Goal: Transaction & Acquisition: Purchase product/service

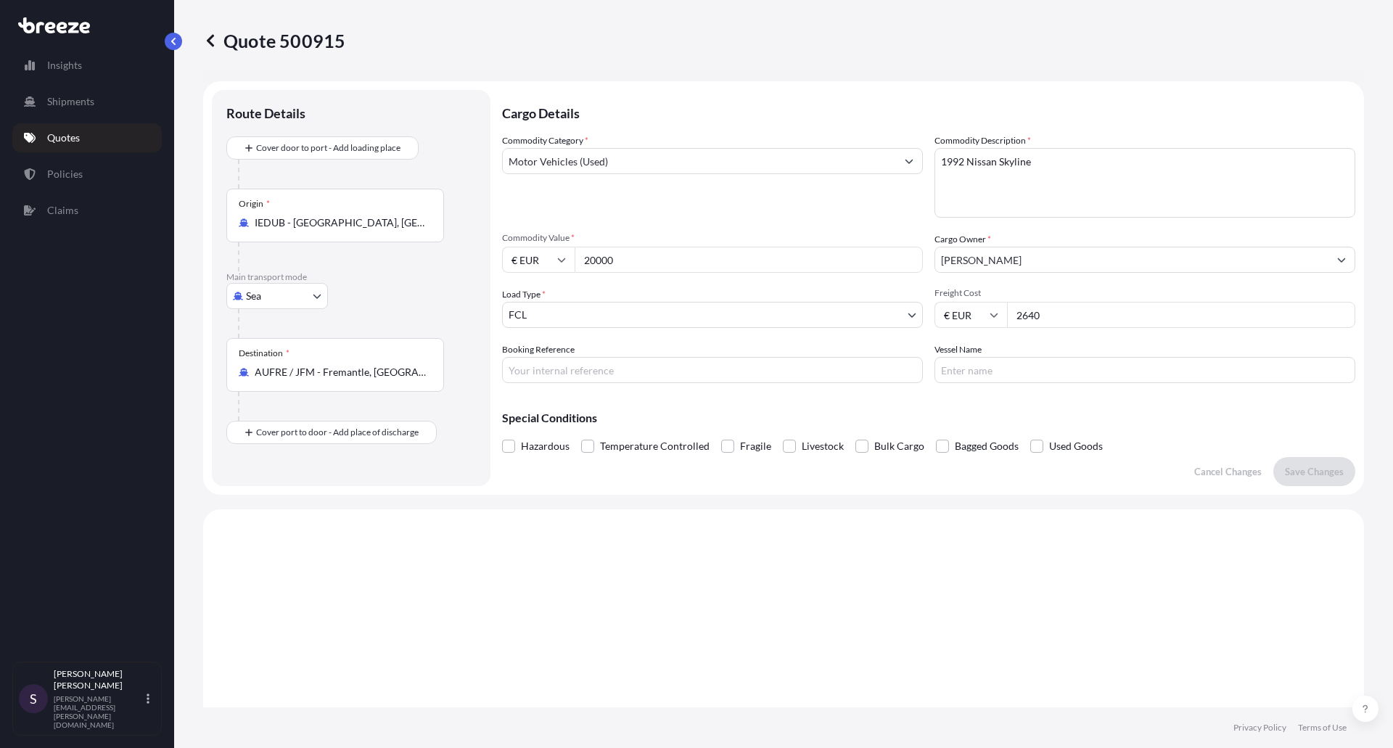
select select "Sea"
select select "2"
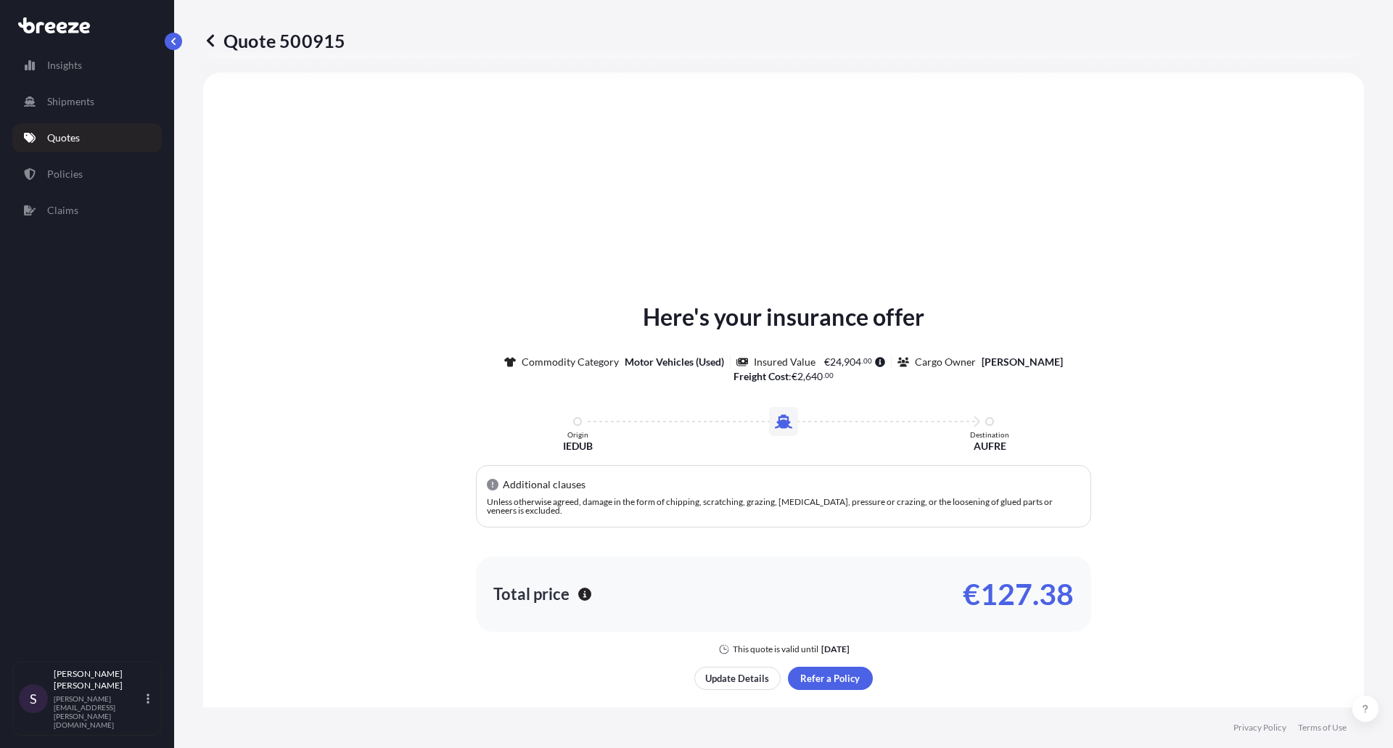
click at [76, 139] on p "Quotes" at bounding box center [63, 138] width 33 height 15
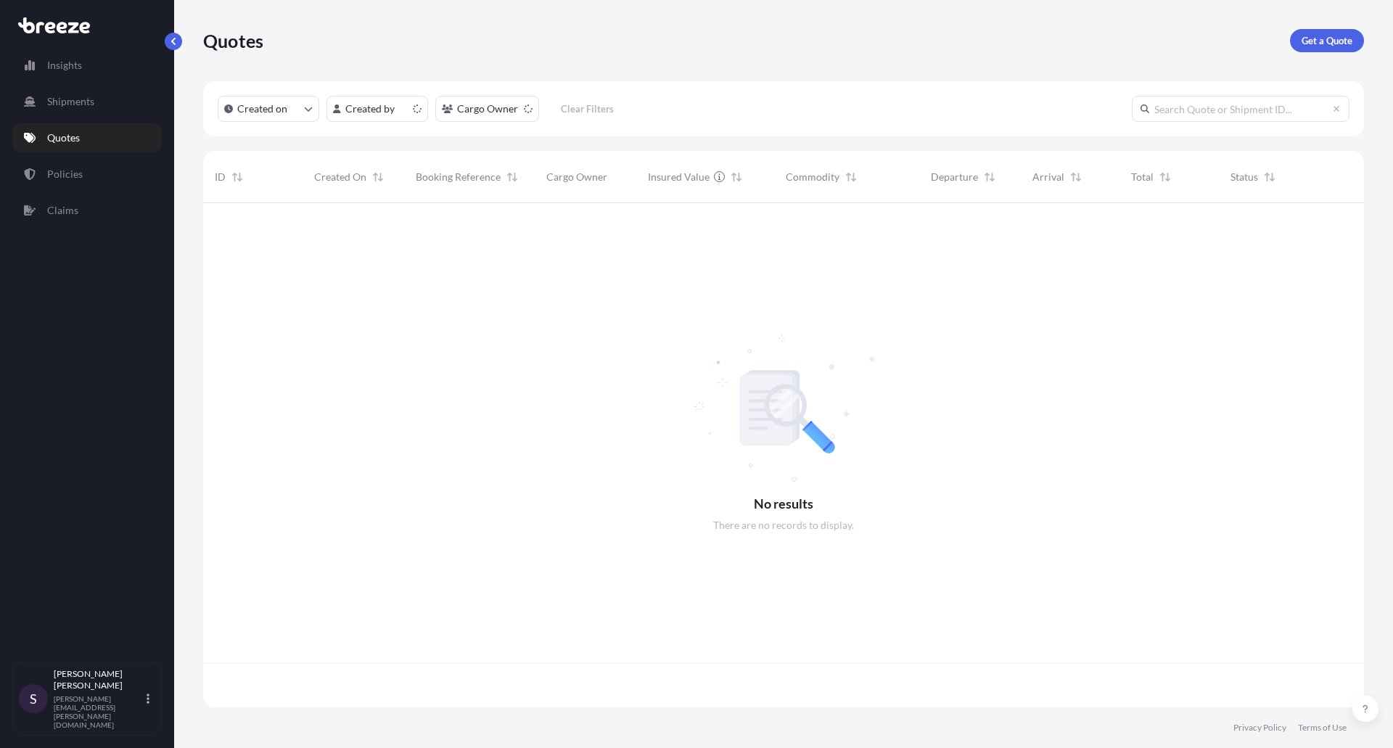
scroll to position [501, 1150]
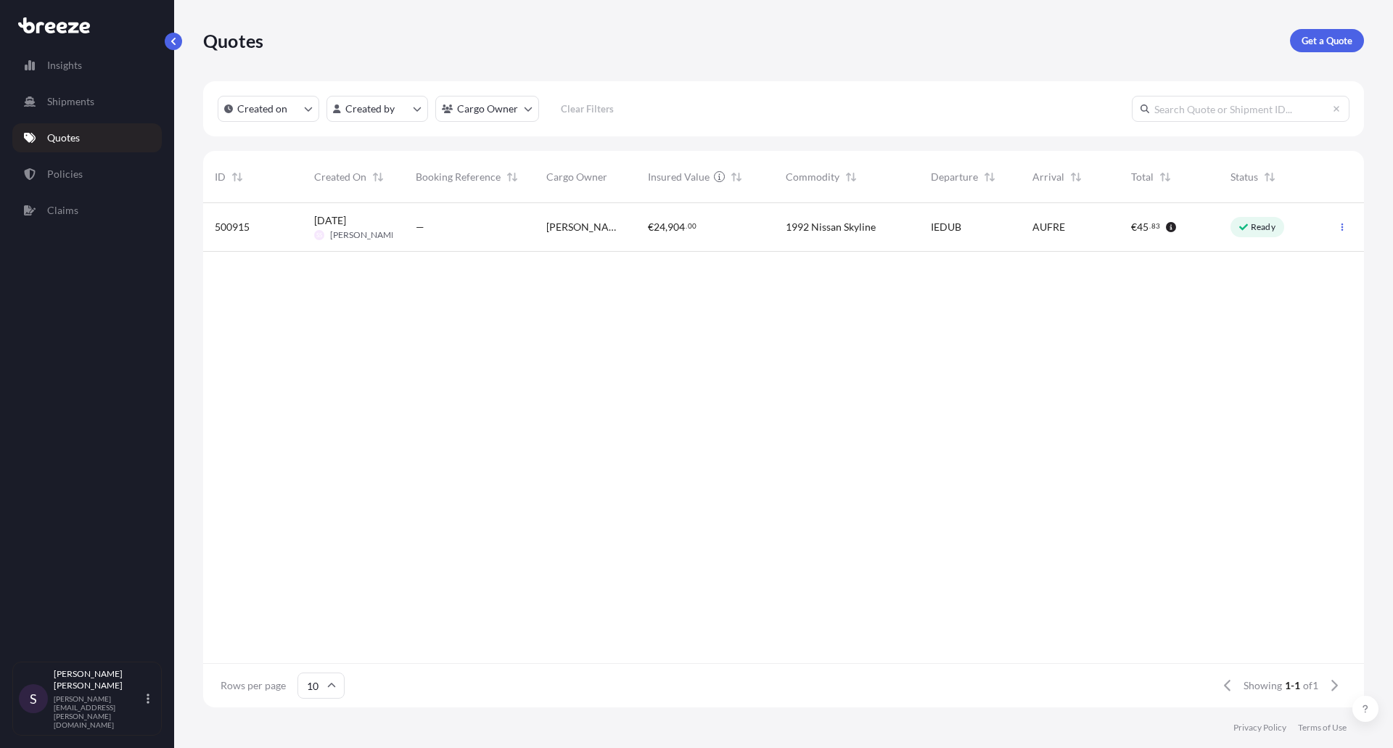
click at [370, 228] on span "[DATE] SS [PERSON_NAME]" at bounding box center [353, 227] width 78 height 28
select select "Sea"
select select "2"
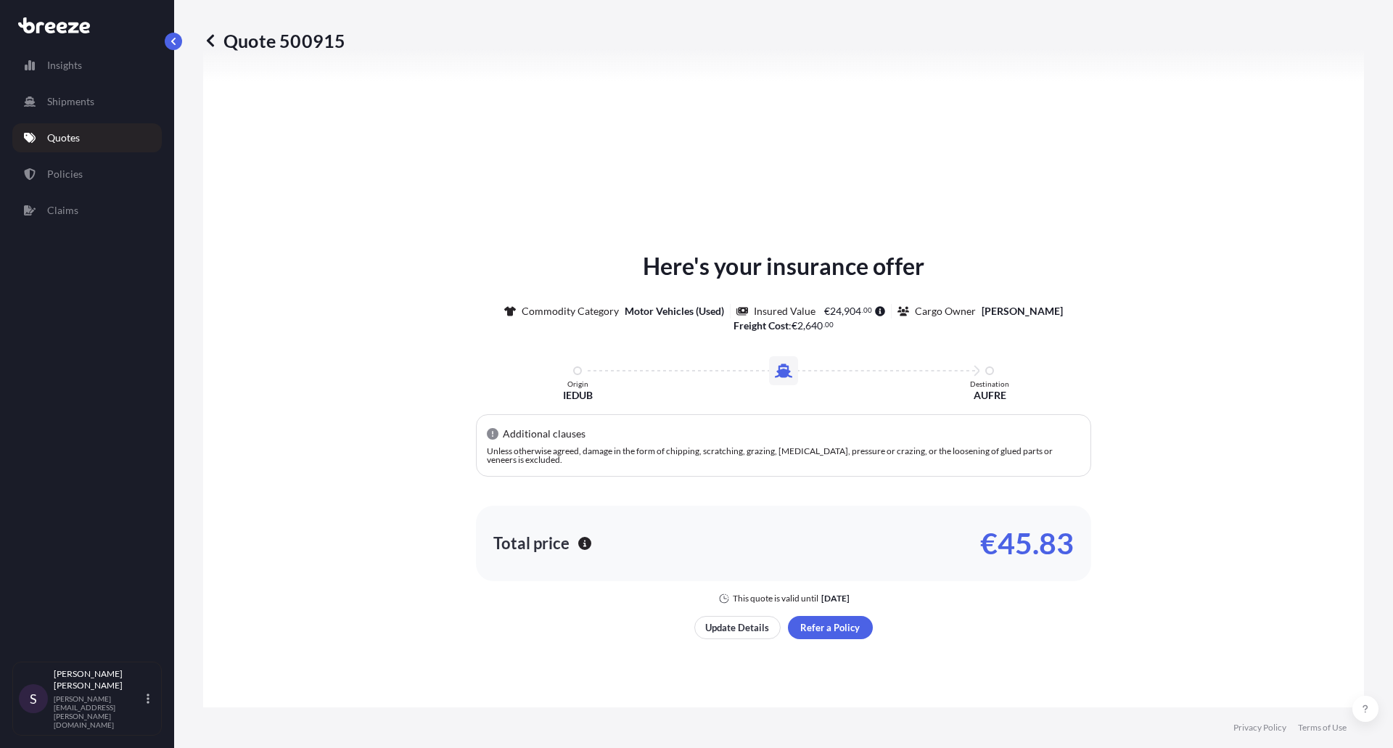
scroll to position [488, 0]
drag, startPoint x: 1258, startPoint y: 9, endPoint x: 1009, endPoint y: 121, distance: 273.1
click at [1009, 121] on div "Here's your insurance offer Commodity Category Motor Vehicles (Used) Insured Va…" at bounding box center [783, 443] width 1120 height 804
drag, startPoint x: 979, startPoint y: 548, endPoint x: 1073, endPoint y: 544, distance: 93.7
click at [1073, 544] on div "Total price €45.83" at bounding box center [783, 542] width 615 height 75
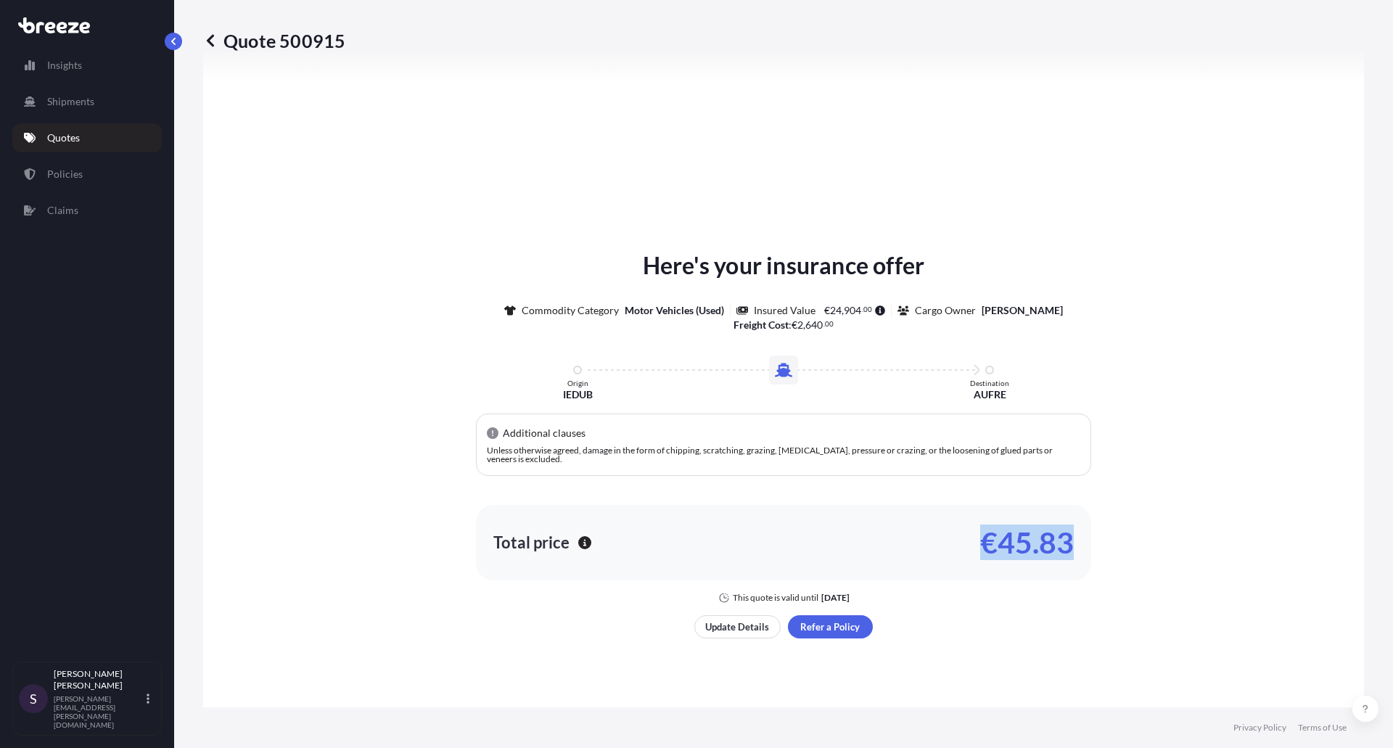
drag, startPoint x: 1304, startPoint y: 0, endPoint x: 1059, endPoint y: 548, distance: 600.1
click at [1059, 548] on p "€45.83" at bounding box center [1027, 542] width 94 height 23
click at [1009, 546] on p "€45.83" at bounding box center [1027, 542] width 94 height 23
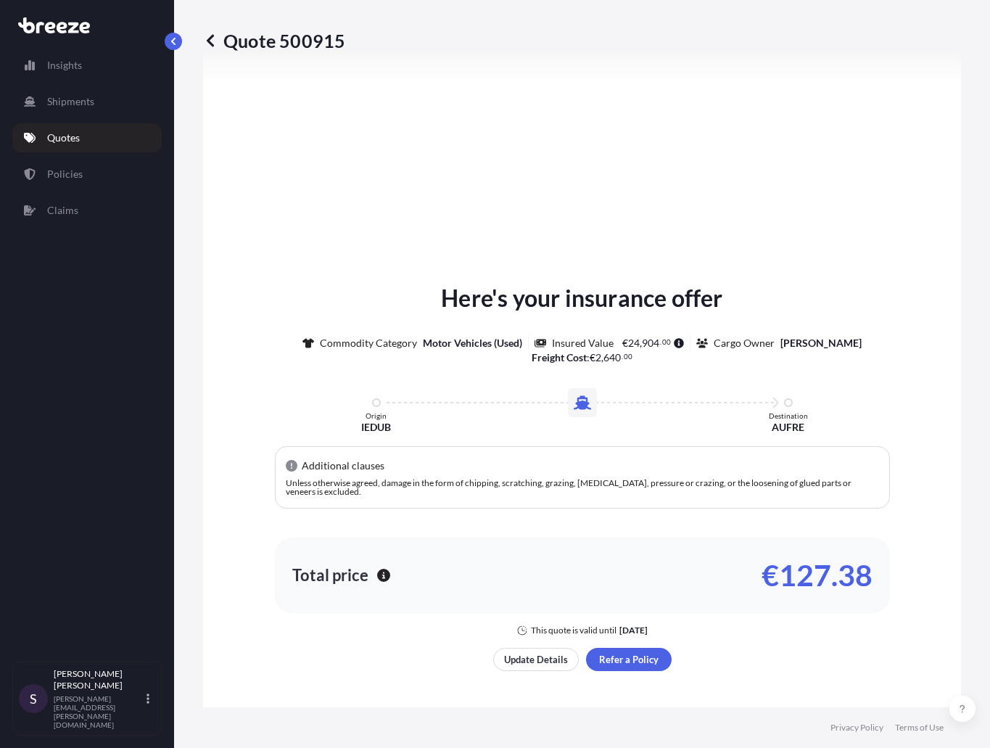
click at [826, 216] on div "Here's your insurance offer Commodity Category Motor Vehicles (Used) Insured Va…" at bounding box center [581, 476] width 717 height 826
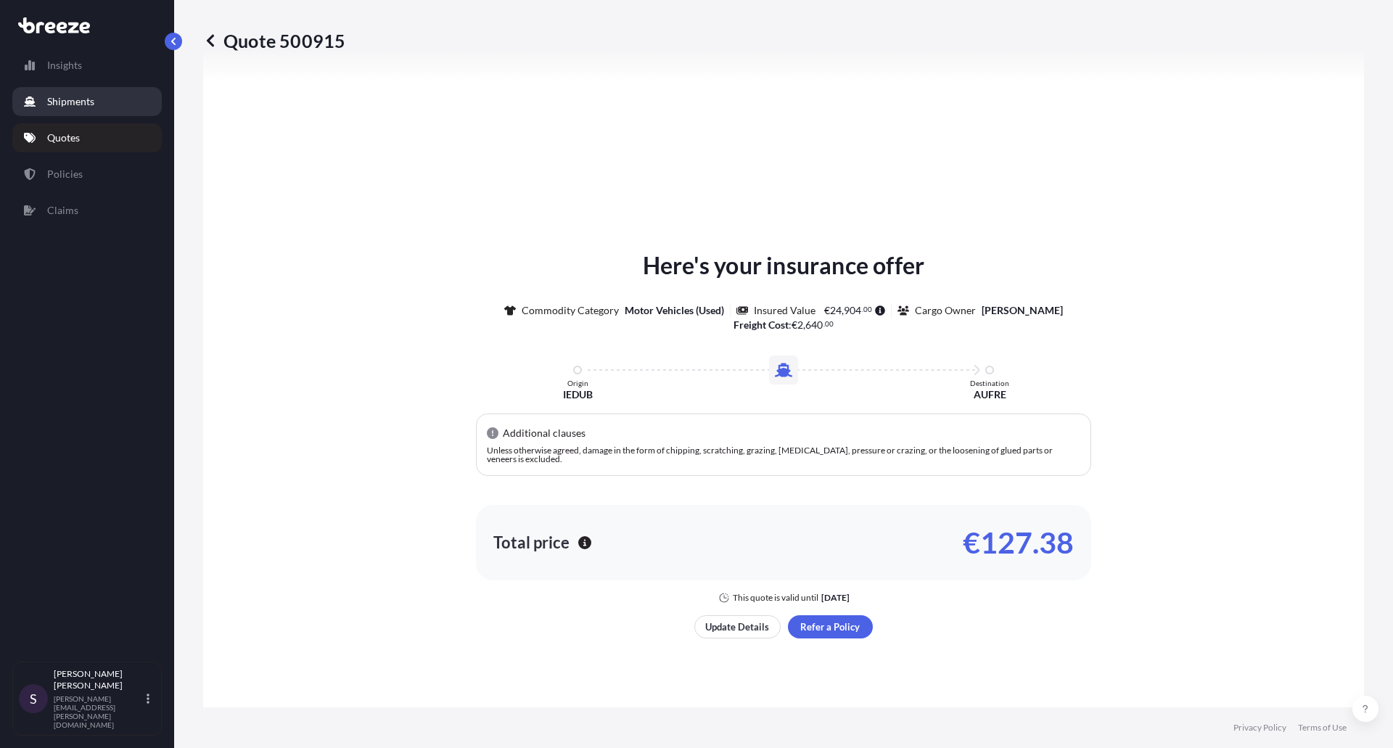
click at [82, 107] on p "Shipments" at bounding box center [70, 101] width 47 height 15
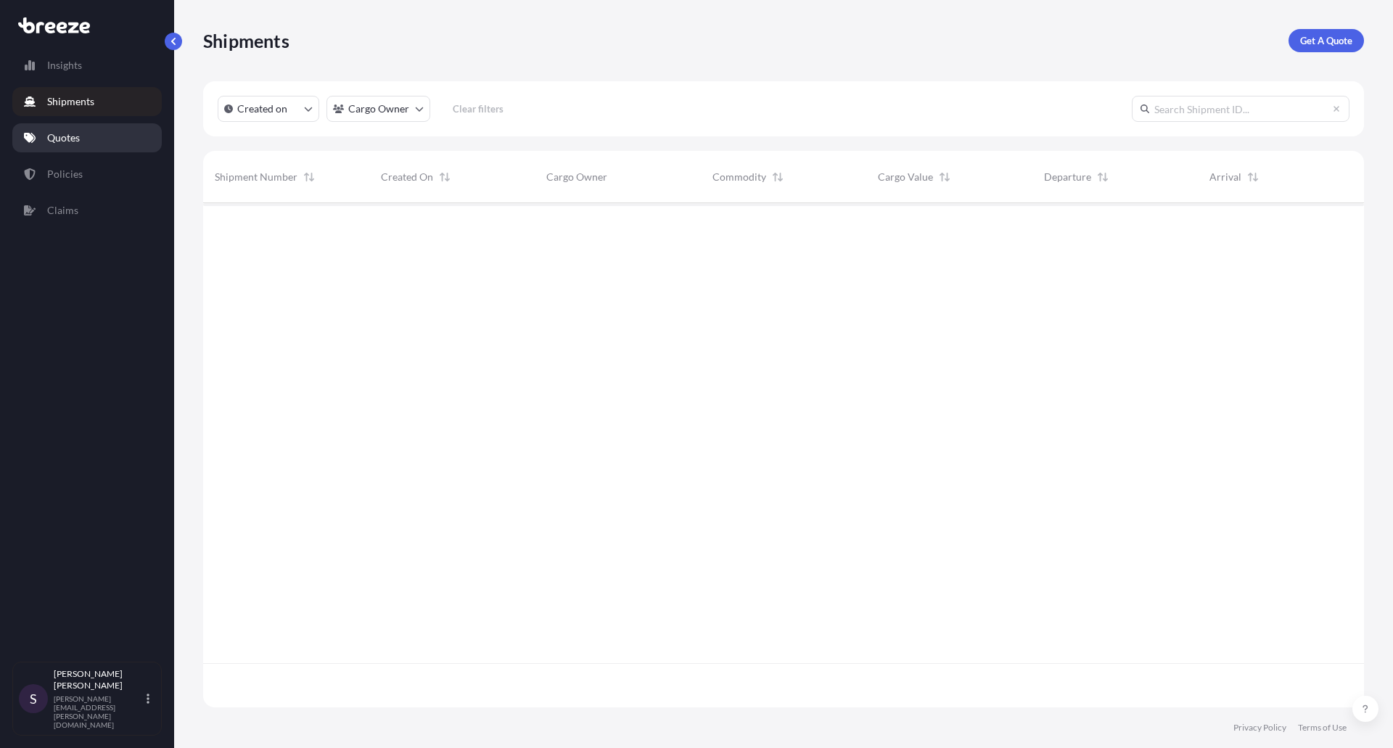
scroll to position [501, 1150]
click at [71, 205] on p "Claims" at bounding box center [62, 210] width 31 height 15
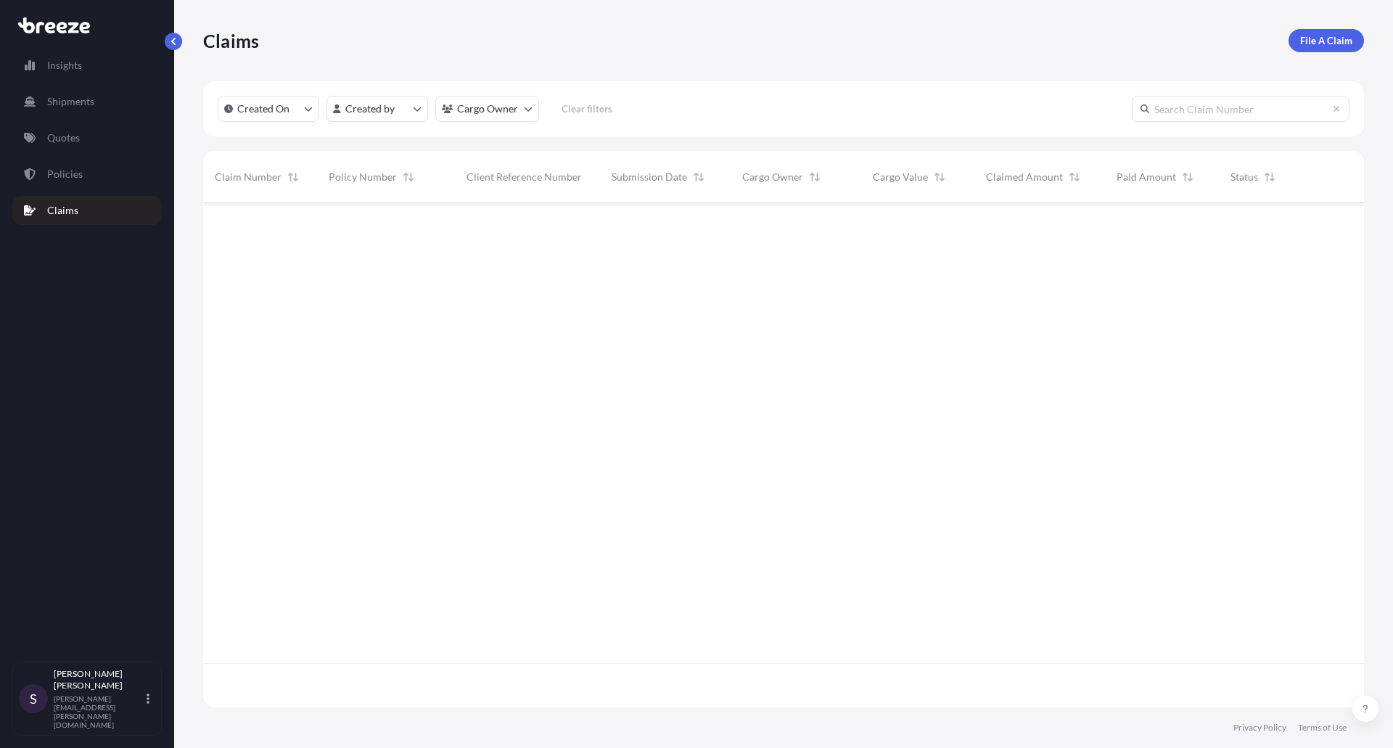
scroll to position [501, 1150]
click at [83, 171] on link "Policies" at bounding box center [86, 174] width 149 height 29
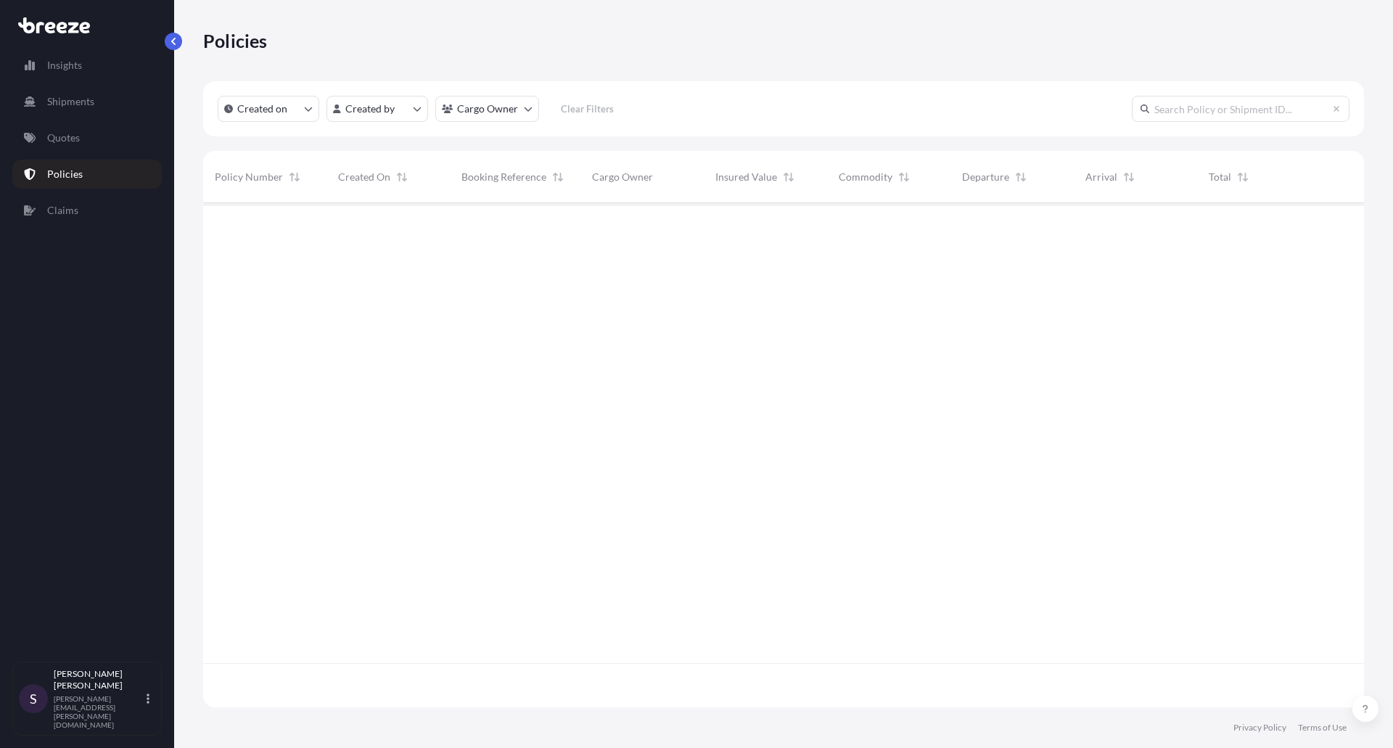
scroll to position [501, 1150]
